Goal: Transaction & Acquisition: Download file/media

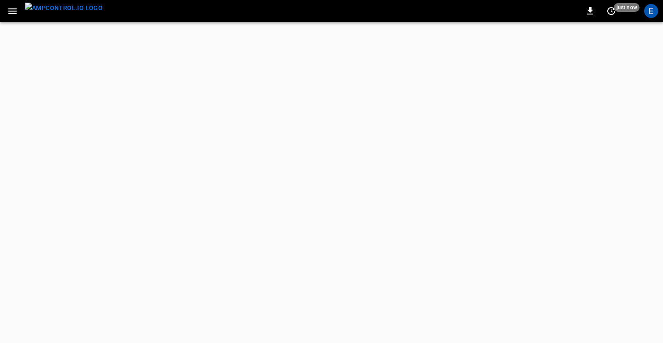
click at [14, 15] on icon "button" at bounding box center [12, 11] width 11 height 11
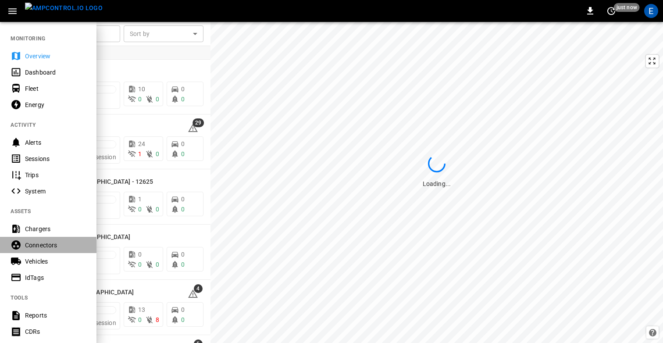
click at [39, 242] on div "Connectors" at bounding box center [55, 245] width 61 height 9
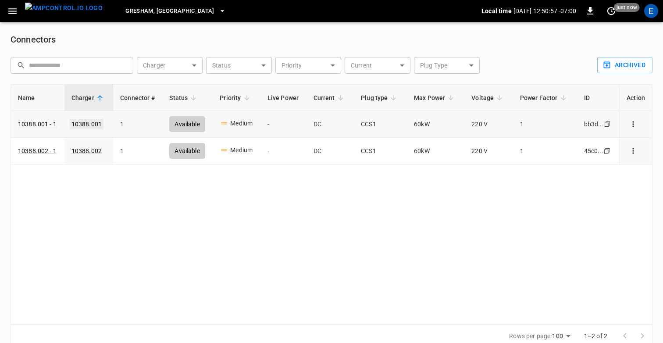
click at [86, 119] on link "10388.001" at bounding box center [87, 124] width 34 height 11
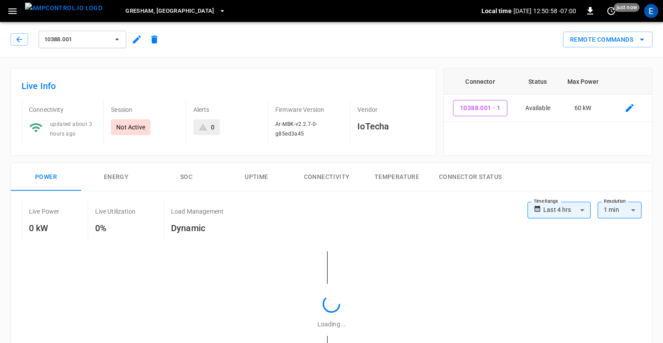
type input "**********"
click at [133, 41] on icon "button" at bounding box center [137, 39] width 11 height 11
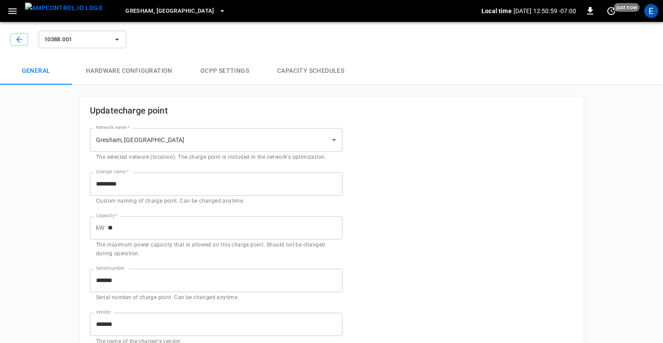
type input "**********"
click at [319, 72] on button "Capacity Schedules" at bounding box center [310, 71] width 95 height 28
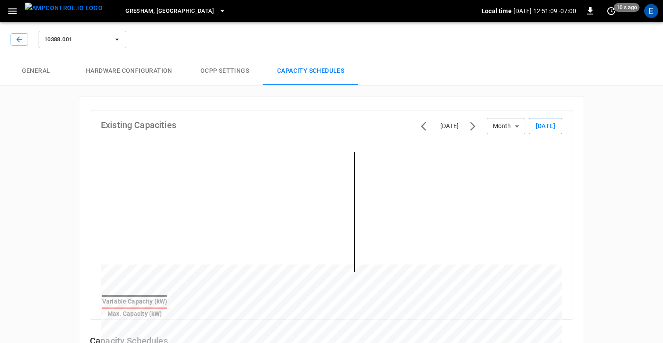
click at [32, 161] on div "10388.001 General Hardware configuration OCPP settings Capacity Schedules Exist…" at bounding box center [331, 253] width 663 height 471
click at [64, 12] on img "menu" at bounding box center [64, 8] width 78 height 11
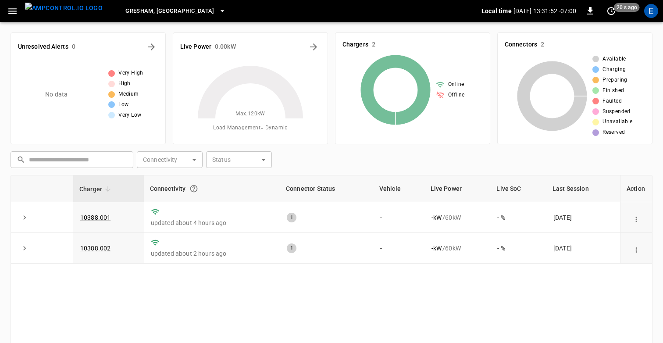
click at [13, 10] on icon "button" at bounding box center [12, 11] width 11 height 11
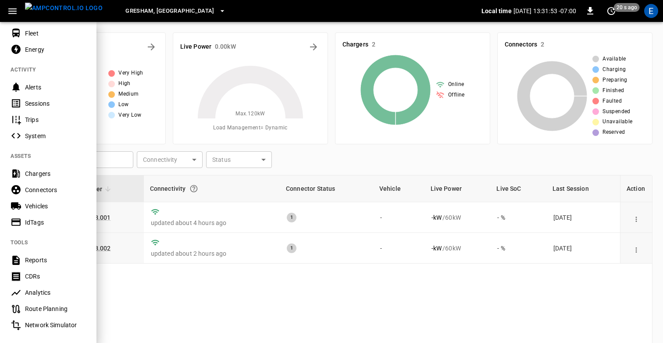
scroll to position [76, 0]
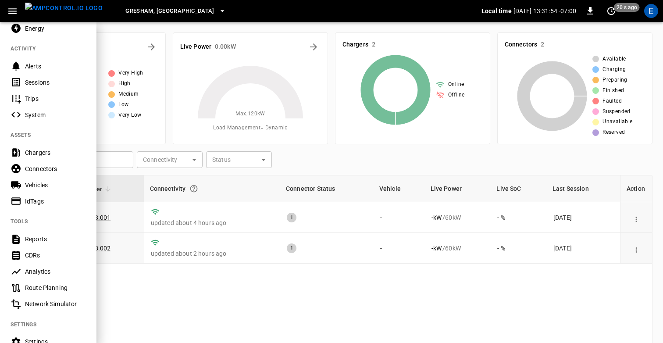
click at [31, 253] on div "CDRs" at bounding box center [55, 255] width 61 height 9
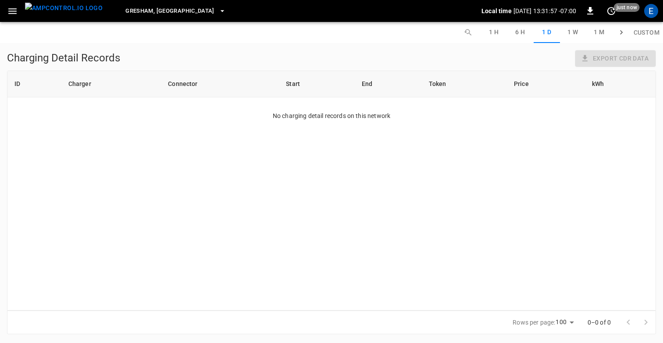
click at [522, 34] on button "6 H" at bounding box center [520, 32] width 26 height 21
click at [498, 32] on button "1 H" at bounding box center [494, 32] width 26 height 21
click at [131, 12] on span "Gresham, [GEOGRAPHIC_DATA]" at bounding box center [169, 11] width 89 height 10
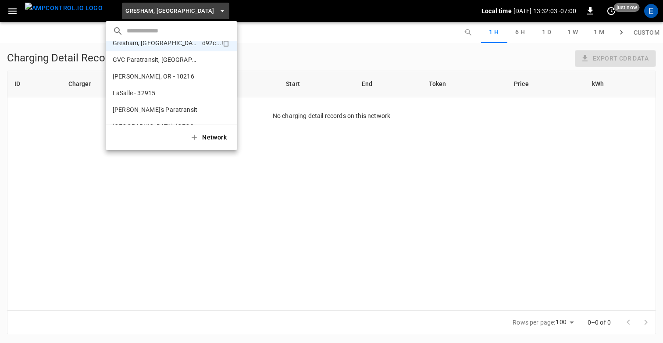
scroll to position [120, 0]
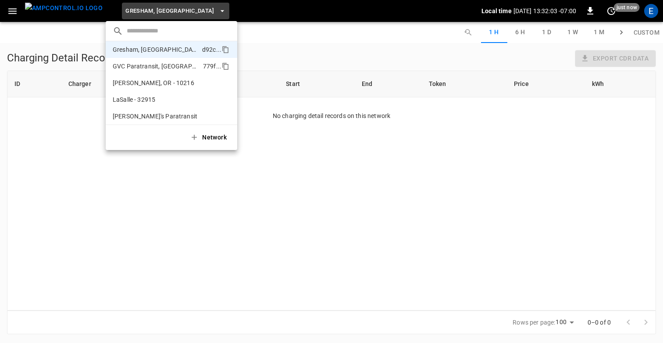
click at [136, 69] on p "GVC Paratransit, [GEOGRAPHIC_DATA]" at bounding box center [156, 66] width 87 height 9
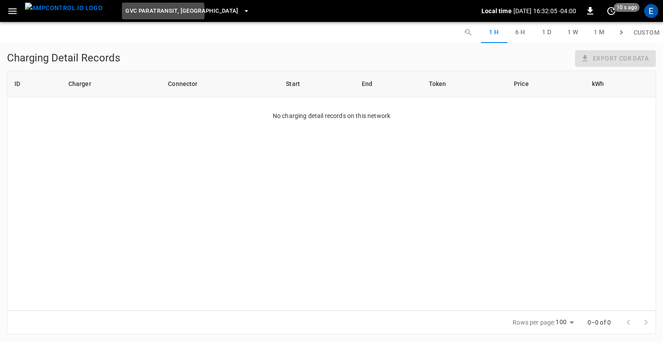
click at [144, 12] on span "GVC Paratransit, [GEOGRAPHIC_DATA]" at bounding box center [181, 11] width 113 height 10
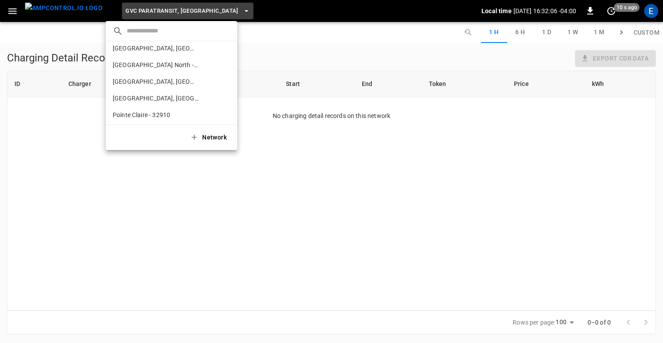
scroll to position [231, 0]
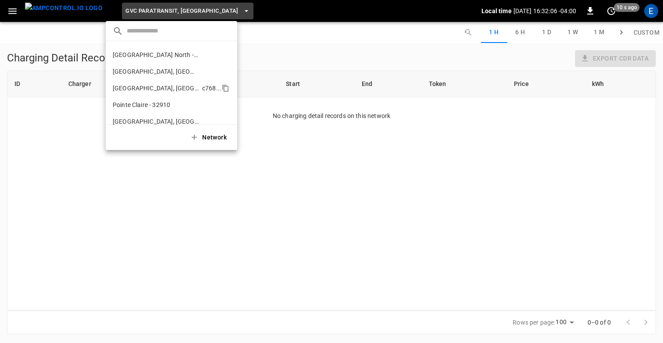
click at [138, 84] on p "[GEOGRAPHIC_DATA], [GEOGRAPHIC_DATA]" at bounding box center [156, 88] width 86 height 9
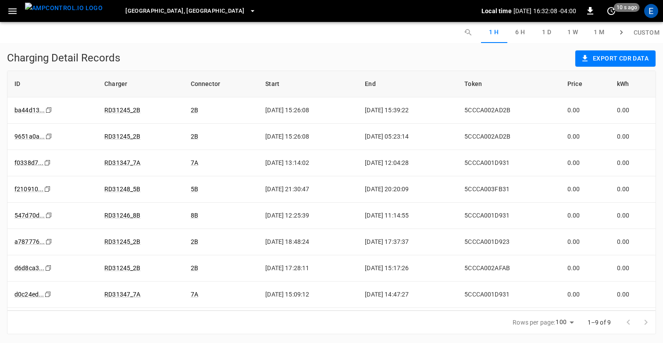
click at [599, 56] on button "Export CDR data" at bounding box center [615, 58] width 80 height 16
click at [599, 79] on li "Export as CSV" at bounding box center [604, 77] width 58 height 14
click at [135, 13] on span "[GEOGRAPHIC_DATA], [GEOGRAPHIC_DATA]" at bounding box center [184, 11] width 119 height 10
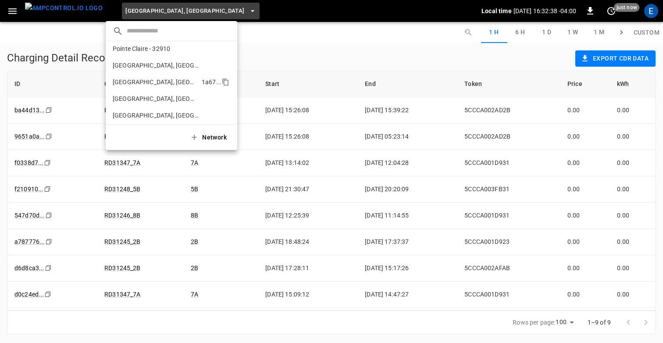
scroll to position [290, 0]
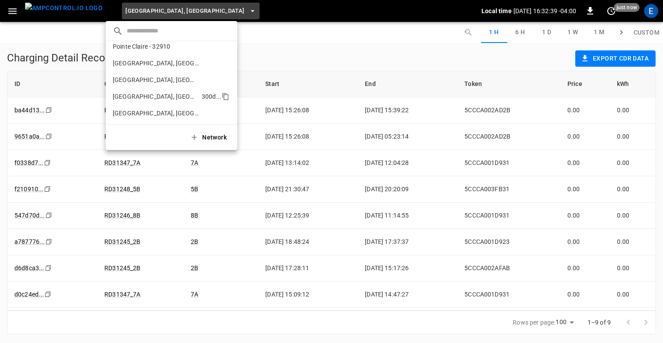
click at [149, 94] on li "[GEOGRAPHIC_DATA], [GEOGRAPHIC_DATA] 300d ..." at bounding box center [172, 96] width 132 height 17
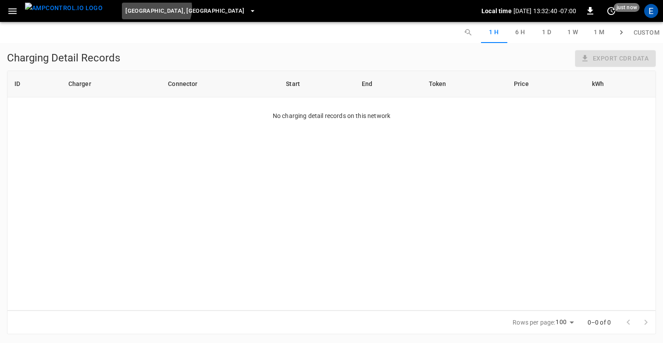
click at [139, 8] on span "[GEOGRAPHIC_DATA], [GEOGRAPHIC_DATA]" at bounding box center [184, 11] width 119 height 10
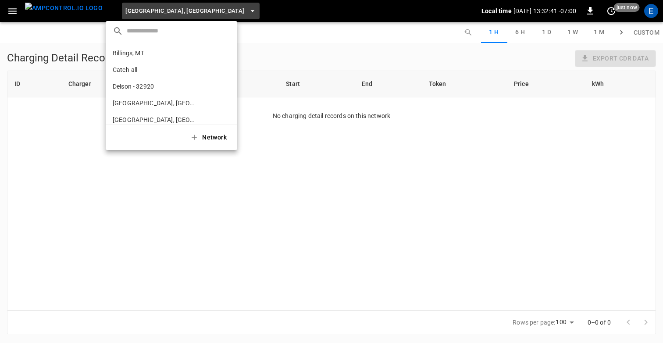
scroll to position [331, 0]
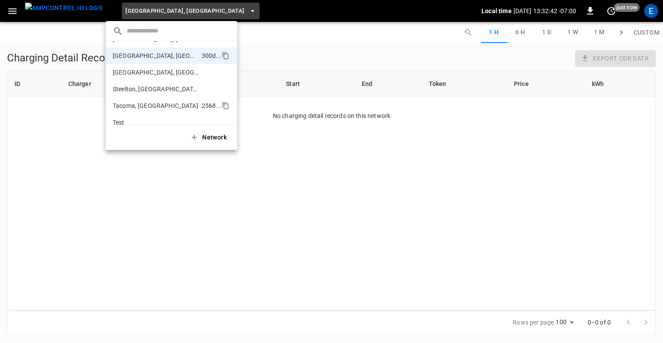
click at [150, 100] on li "Tacoma, [GEOGRAPHIC_DATA] 2568 ..." at bounding box center [172, 105] width 132 height 17
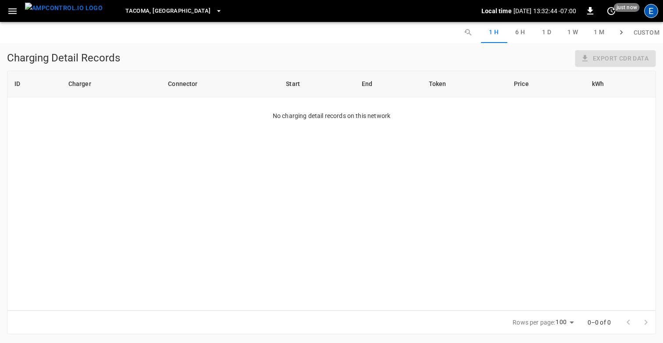
click at [650, 10] on div "E" at bounding box center [651, 11] width 14 height 14
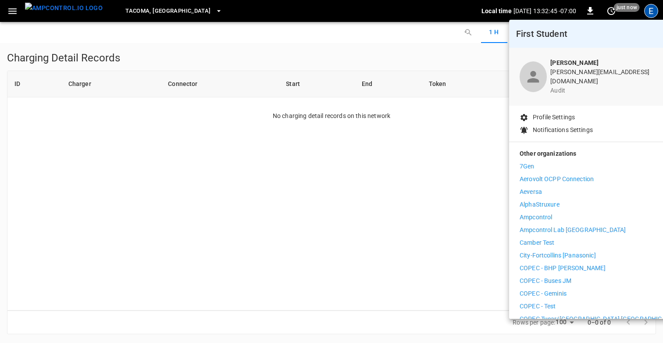
click at [291, 46] on div at bounding box center [331, 171] width 663 height 343
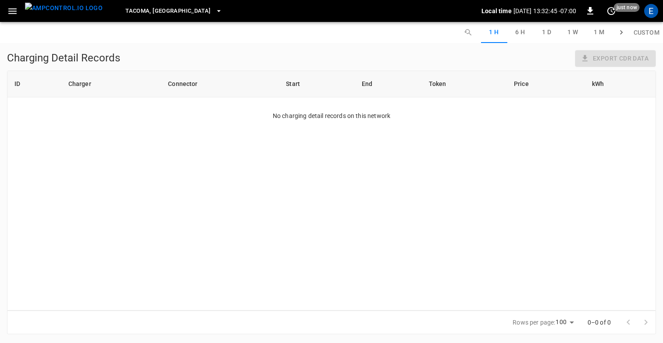
click at [125, 14] on span "Tacoma, [GEOGRAPHIC_DATA]" at bounding box center [167, 11] width 85 height 10
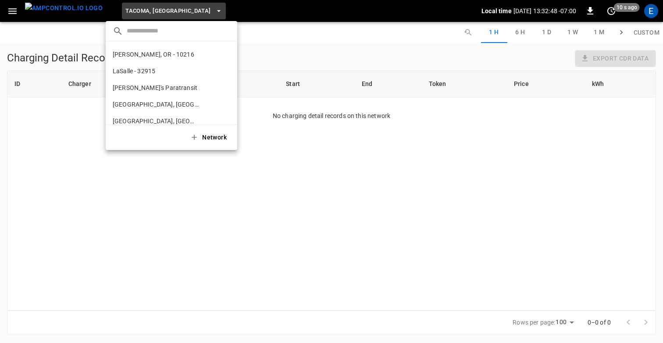
scroll to position [144, 0]
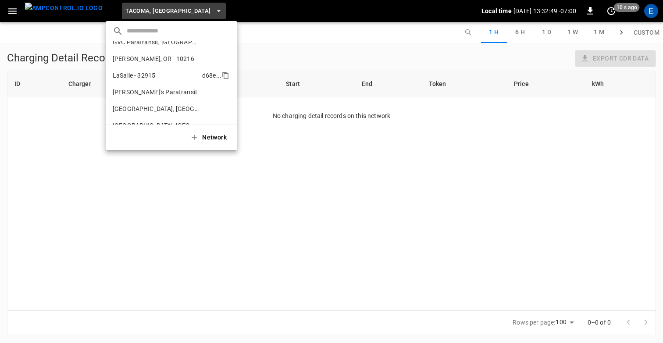
click at [142, 79] on p "LaSalle - 32915" at bounding box center [134, 75] width 43 height 9
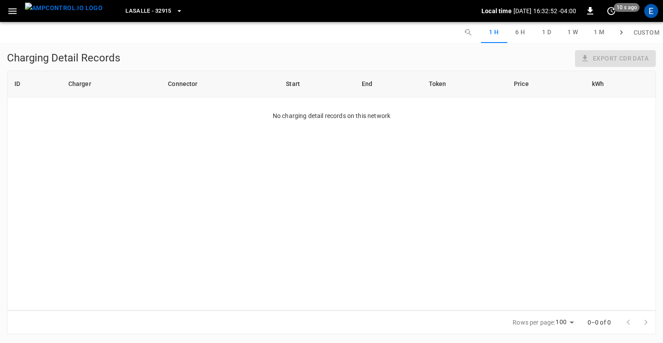
click at [131, 15] on span "LaSalle - 32915" at bounding box center [148, 11] width 46 height 10
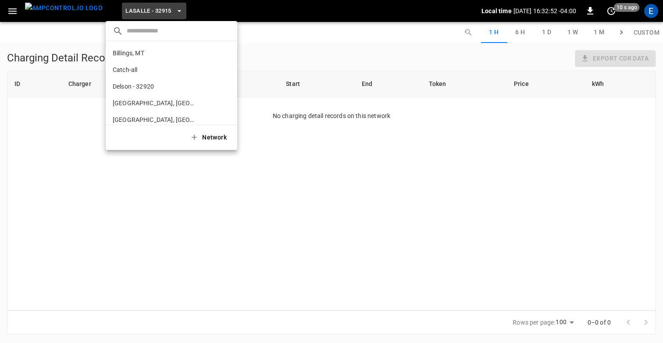
scroll to position [164, 0]
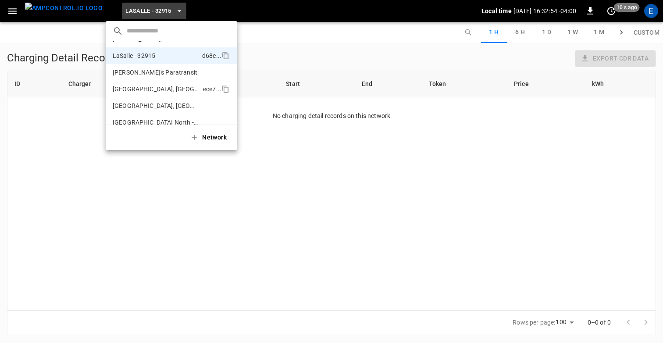
click at [139, 85] on p "[GEOGRAPHIC_DATA], [GEOGRAPHIC_DATA]" at bounding box center [156, 89] width 87 height 9
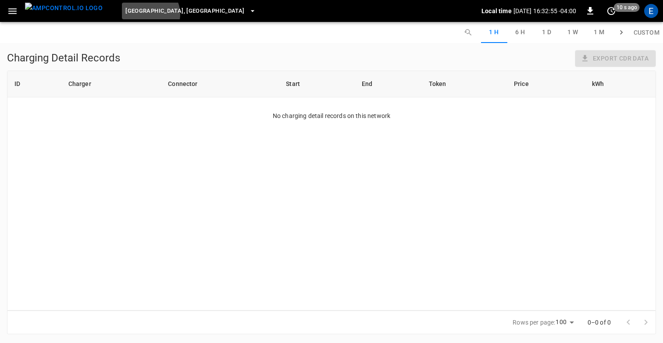
click at [132, 14] on span "[GEOGRAPHIC_DATA], [GEOGRAPHIC_DATA]" at bounding box center [184, 11] width 119 height 10
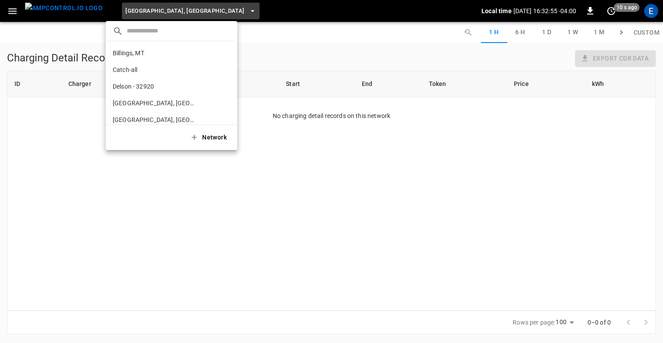
scroll to position [197, 0]
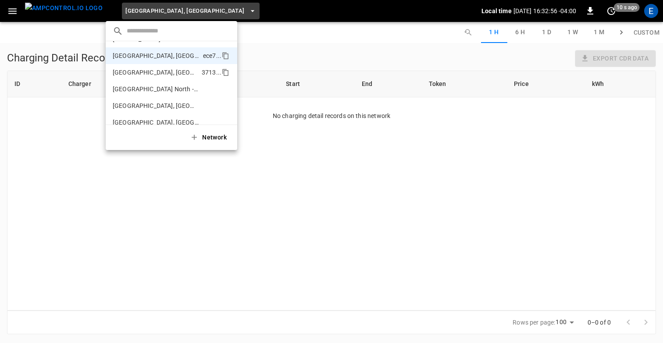
click at [142, 68] on li "[GEOGRAPHIC_DATA], [GEOGRAPHIC_DATA] 3713 ..." at bounding box center [172, 72] width 132 height 17
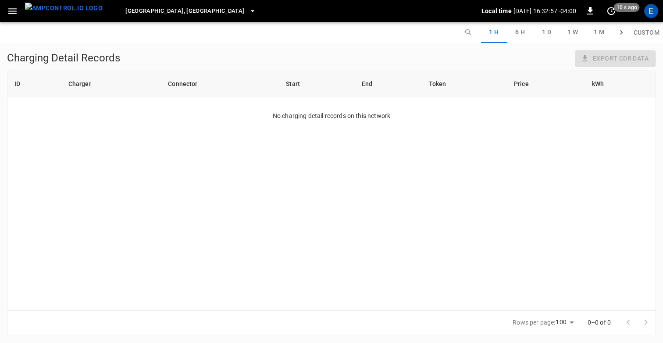
click at [132, 11] on span "[GEOGRAPHIC_DATA], [GEOGRAPHIC_DATA]" at bounding box center [184, 11] width 119 height 10
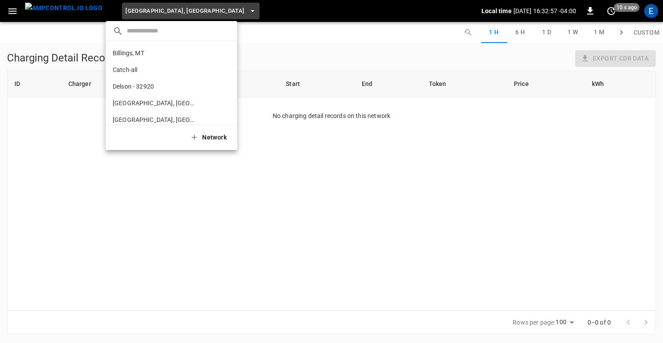
scroll to position [214, 0]
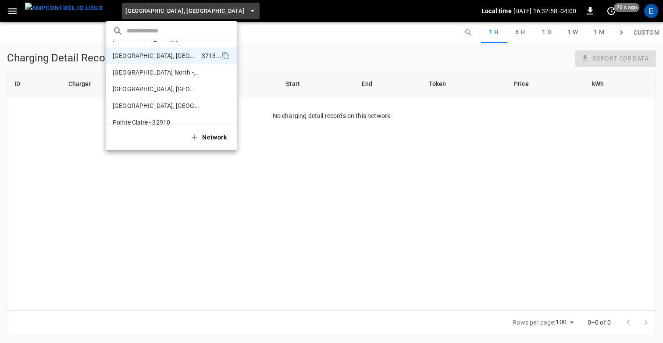
click at [360, 55] on div at bounding box center [331, 171] width 663 height 343
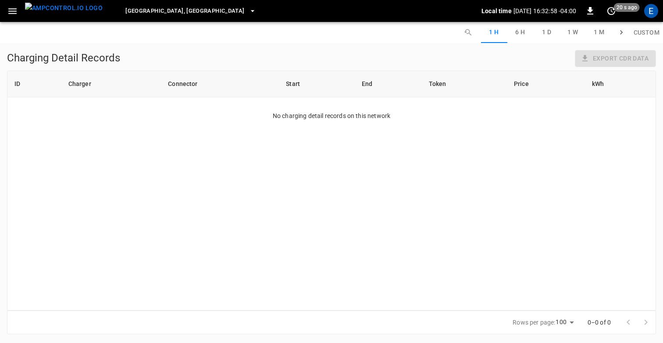
click at [360, 55] on div "Charging Detail Records Export CDR data" at bounding box center [331, 60] width 649 height 21
click at [151, 243] on div "ID Charger Connector Start End Token Price kWh No charging detail records on th…" at bounding box center [331, 191] width 649 height 240
click at [243, 40] on div "1 H 6 H 1 D 1 W 1 M custom Custom" at bounding box center [331, 32] width 663 height 21
click at [279, 208] on div "ID Charger Connector Start End Token Price kWh No charging detail records on th…" at bounding box center [331, 191] width 649 height 240
click at [268, 44] on div "1 H 6 H 1 D 1 W 1 M custom Custom Charging Detail Records Export CDR data ID Ch…" at bounding box center [331, 178] width 663 height 312
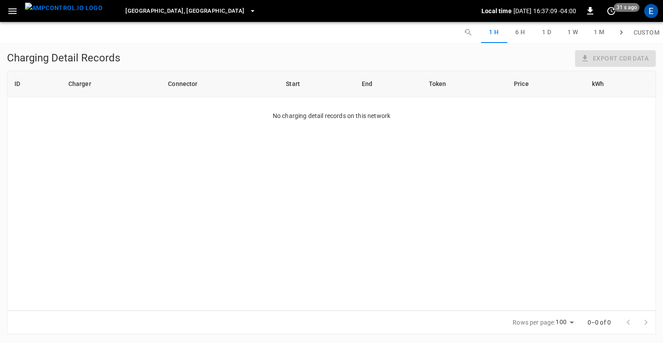
click at [283, 55] on div "Charging Detail Records Export CDR data" at bounding box center [331, 60] width 649 height 21
